Goal: Information Seeking & Learning: Learn about a topic

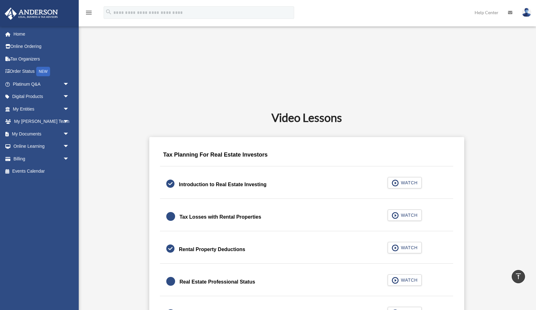
scroll to position [307, 0]
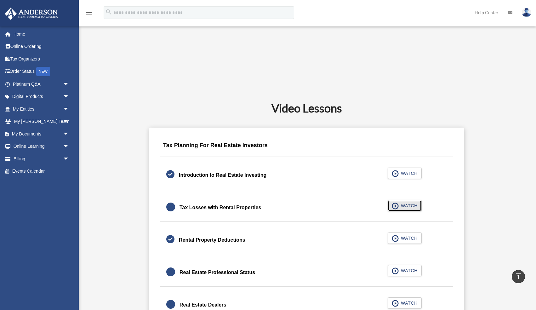
click at [402, 206] on span "WATCH" at bounding box center [408, 206] width 19 height 6
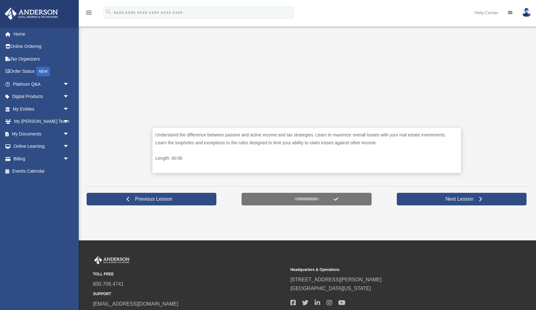
scroll to position [226, 0]
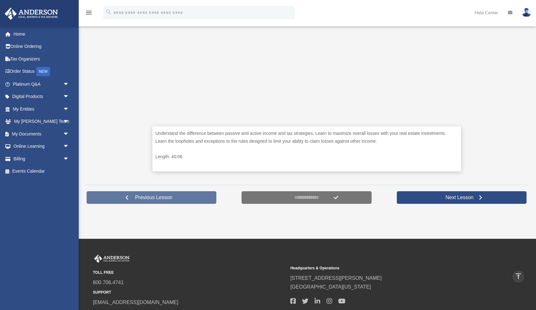
click at [163, 194] on span "Previous Lesson" at bounding box center [153, 197] width 47 height 6
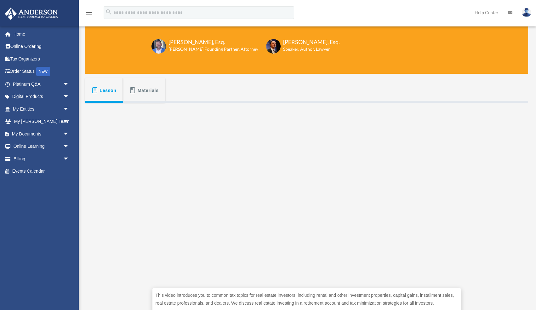
scroll to position [70, 0]
